Goal: Task Accomplishment & Management: Manage account settings

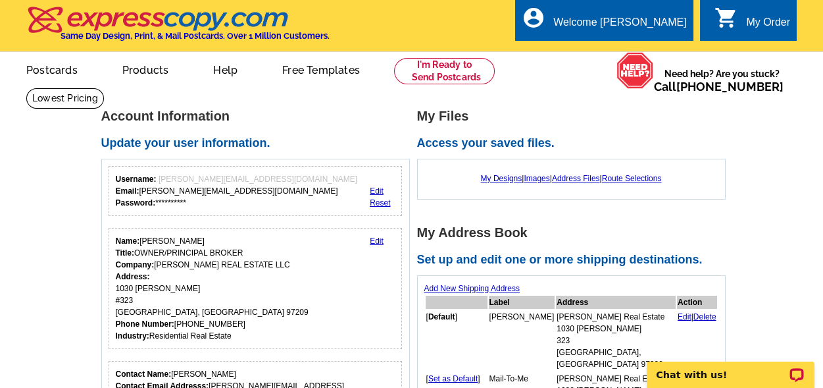
click at [380, 242] on link "Edit" at bounding box center [377, 240] width 14 height 9
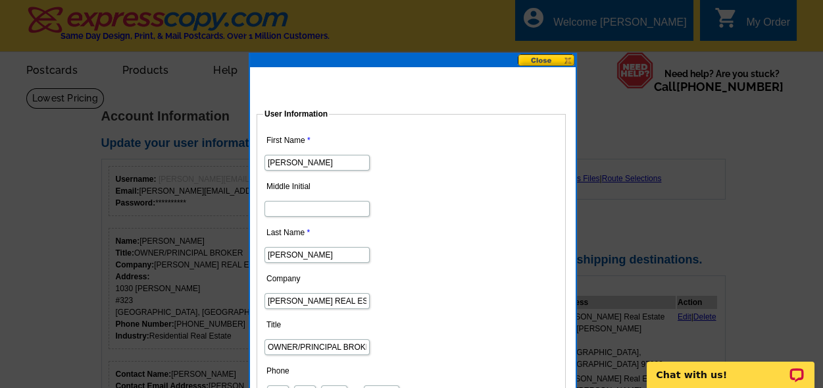
scroll to position [131, 0]
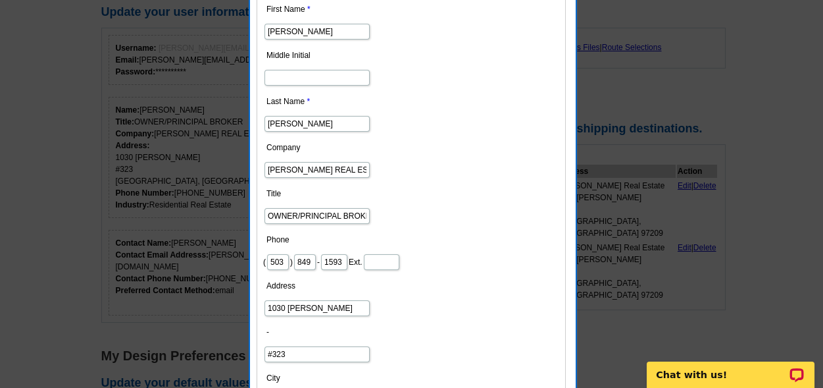
drag, startPoint x: 350, startPoint y: 305, endPoint x: 0, endPoint y: 277, distance: 351.2
type input "1125 NW 12TH"
drag, startPoint x: 303, startPoint y: 350, endPoint x: 111, endPoint y: 340, distance: 191.8
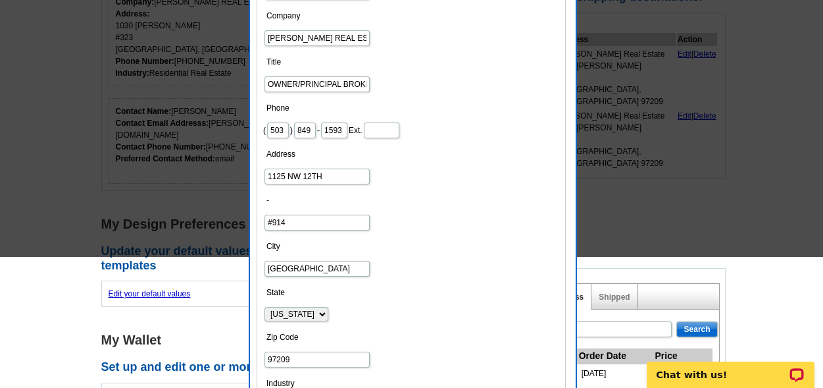
scroll to position [395, 0]
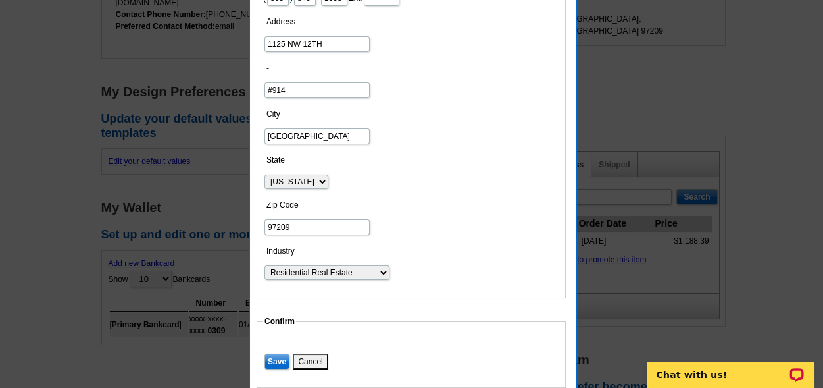
type input "#914"
click at [275, 357] on input "Save" at bounding box center [277, 361] width 25 height 16
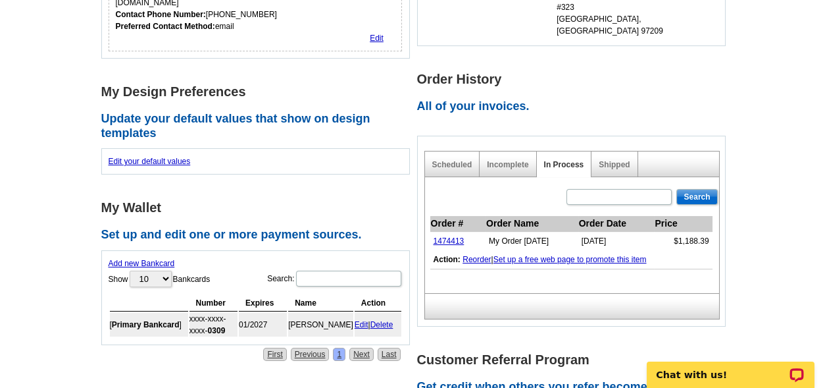
scroll to position [526, 0]
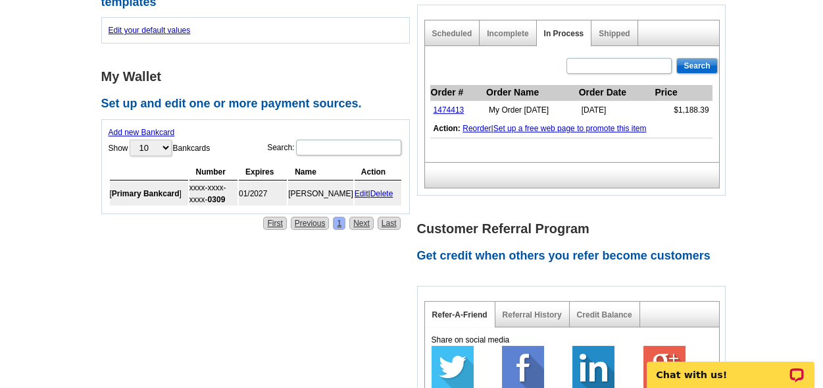
click at [128, 128] on link "Add new Bankcard" at bounding box center [142, 132] width 66 height 9
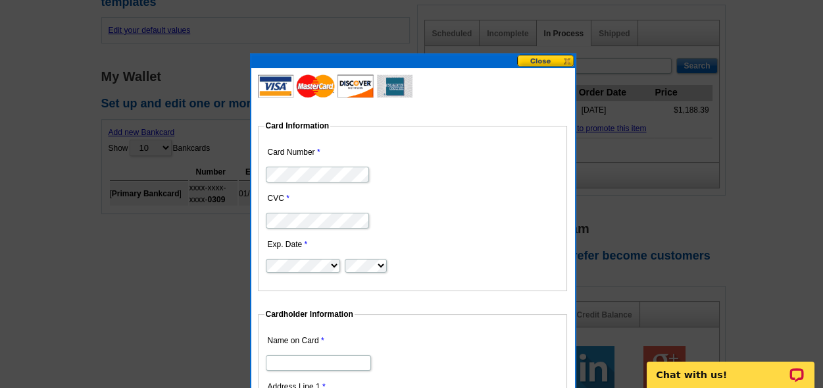
type input "[PERSON_NAME]"
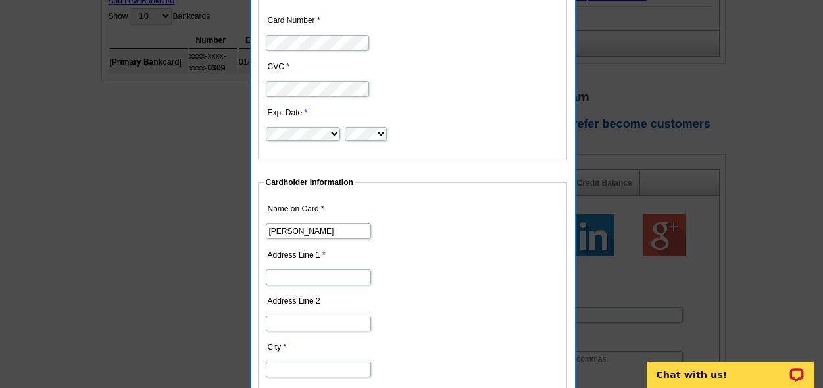
scroll to position [790, 0]
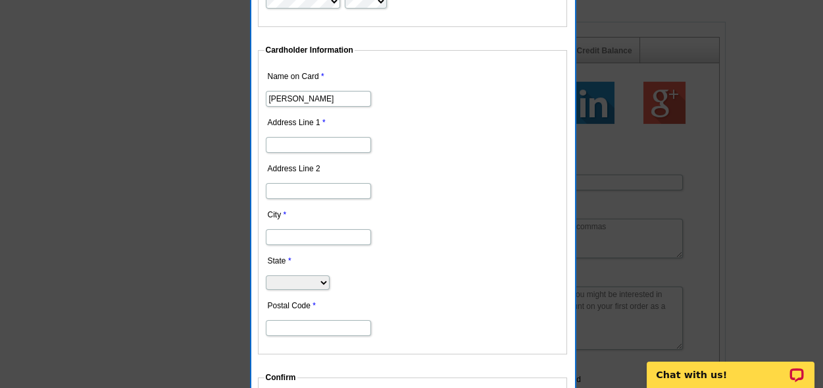
click at [300, 148] on input "Address Line 1" at bounding box center [318, 145] width 105 height 16
type input "1125 NW 12TH"
type input "#914"
type input "[GEOGRAPHIC_DATA]"
select select "OR"
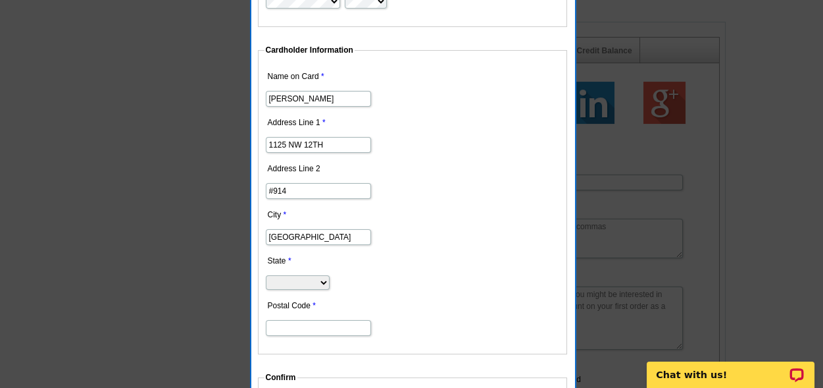
type input "97209"
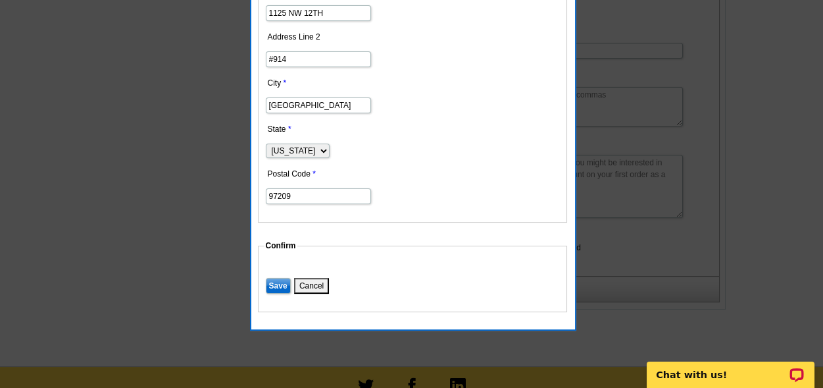
click at [270, 284] on input "Save" at bounding box center [278, 286] width 25 height 16
